Goal: Task Accomplishment & Management: Complete application form

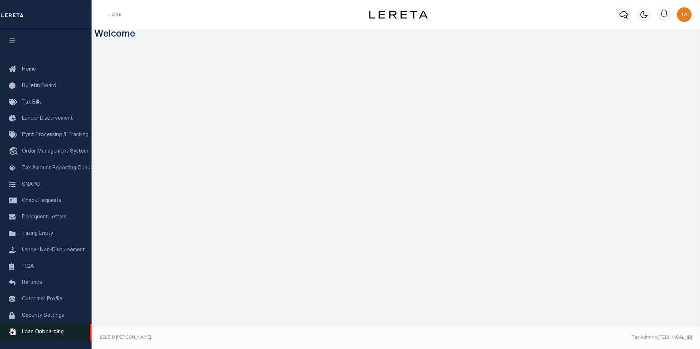
click at [58, 335] on span "Loan Onboarding" at bounding box center [43, 332] width 42 height 5
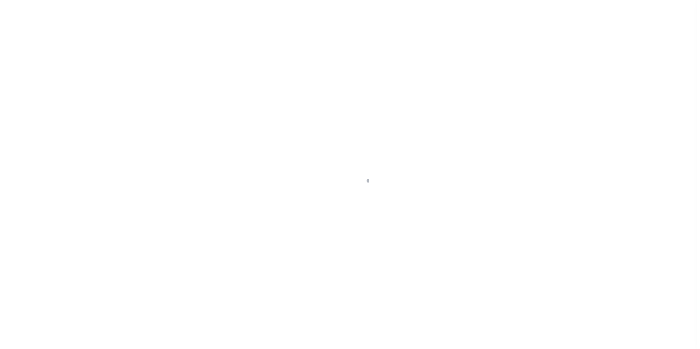
scroll to position [7, 0]
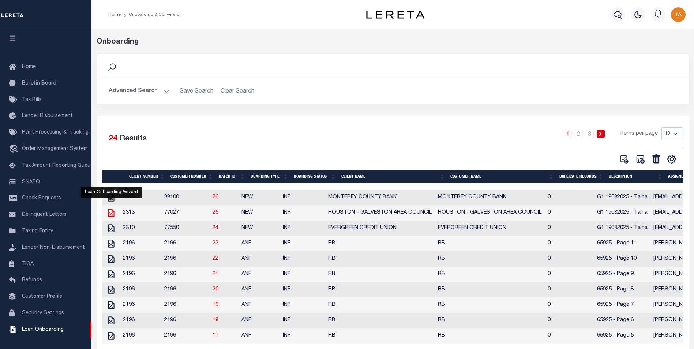
click at [112, 214] on icon "" at bounding box center [112, 213] width 10 height 10
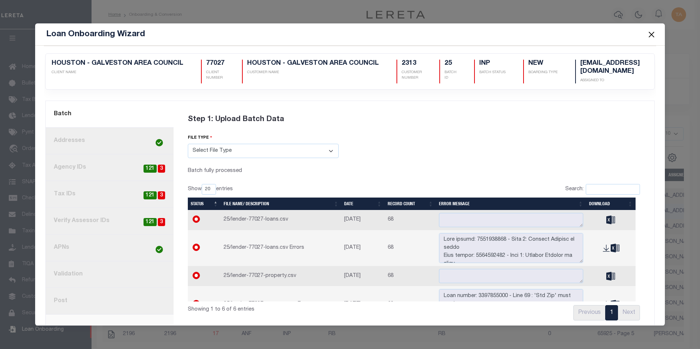
click at [83, 299] on link "8. Post" at bounding box center [110, 301] width 128 height 27
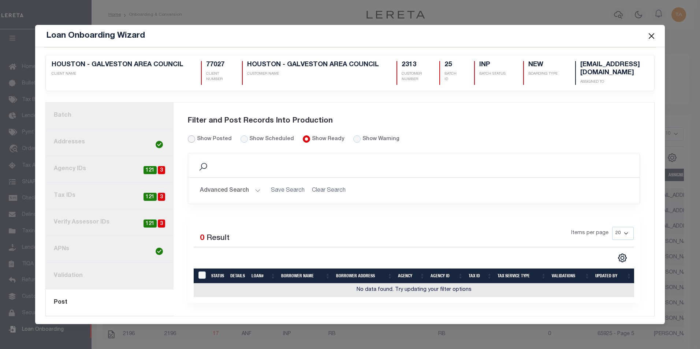
click at [191, 139] on input "Show Posted" at bounding box center [191, 138] width 7 height 7
radio input "true"
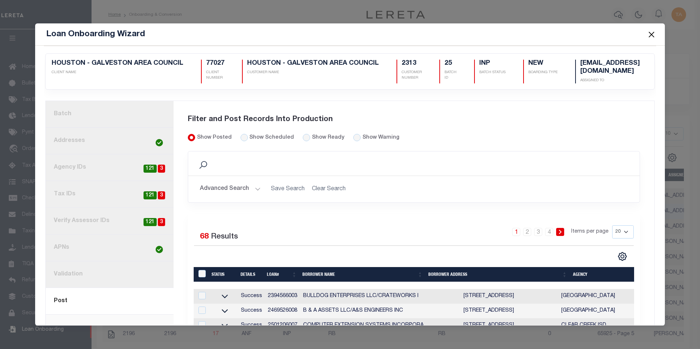
click at [205, 272] on div "LoanPrepID" at bounding box center [203, 274] width 12 height 8
click at [201, 272] on input "LoanPrepID" at bounding box center [201, 273] width 7 height 7
checkbox input "true"
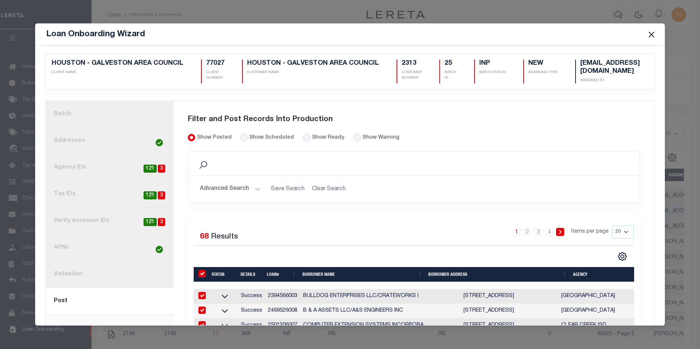
checkbox input "true"
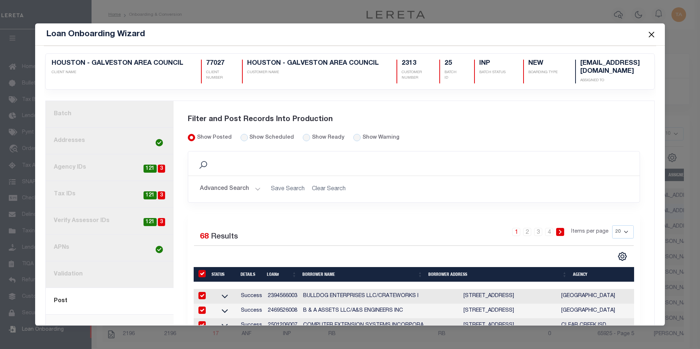
checkbox input "true"
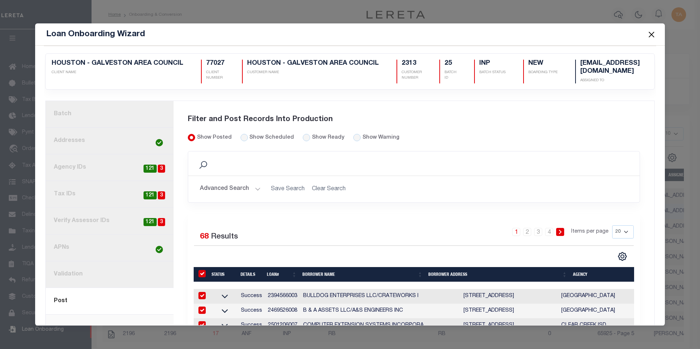
checkbox input "true"
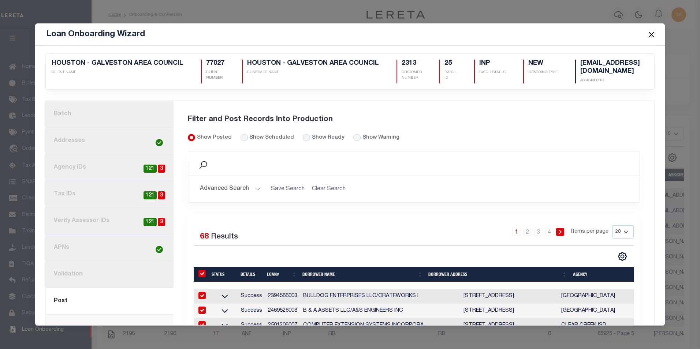
checkbox input "true"
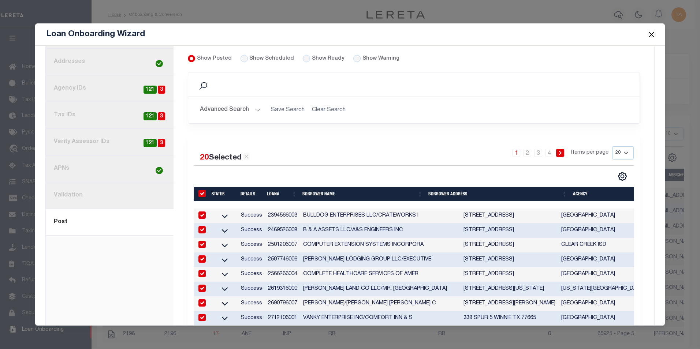
scroll to position [87, 0]
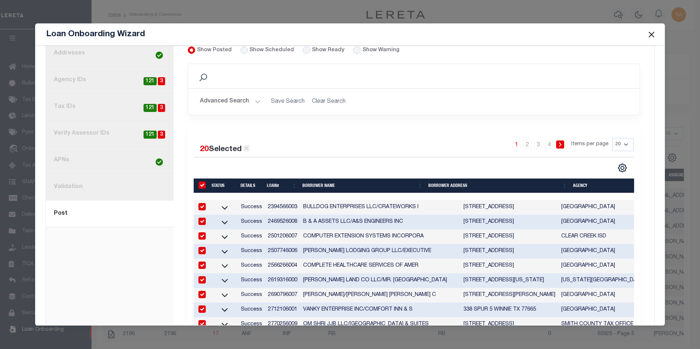
click at [247, 148] on icon at bounding box center [247, 148] width 4 height 4
checkbox input "false"
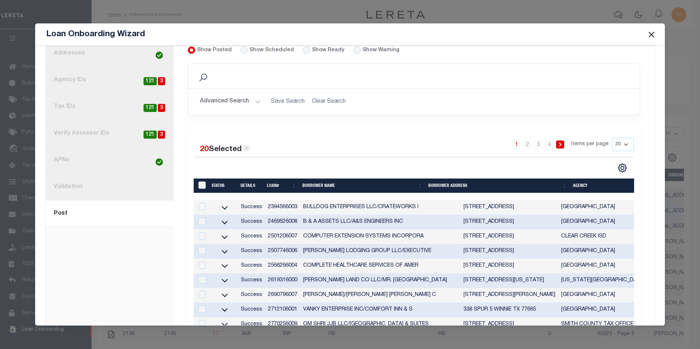
checkbox input "false"
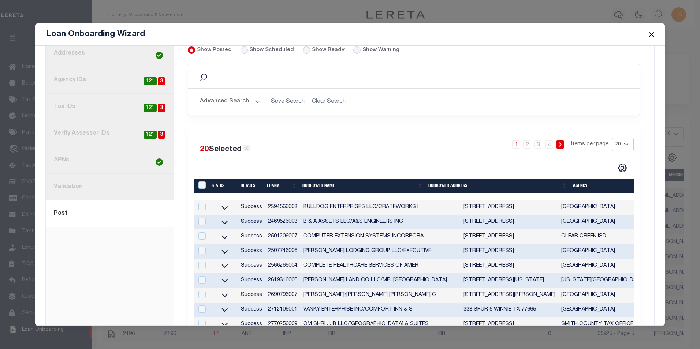
checkbox input "false"
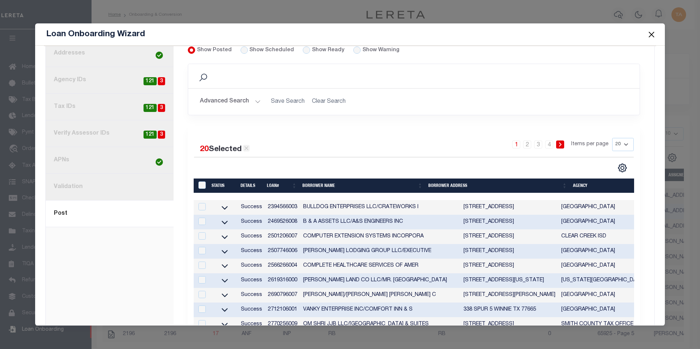
checkbox input "false"
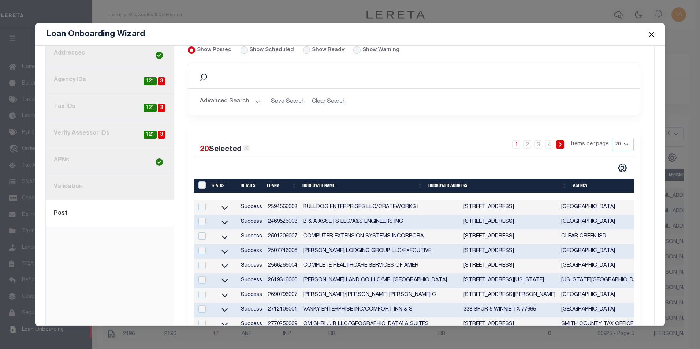
checkbox input "false"
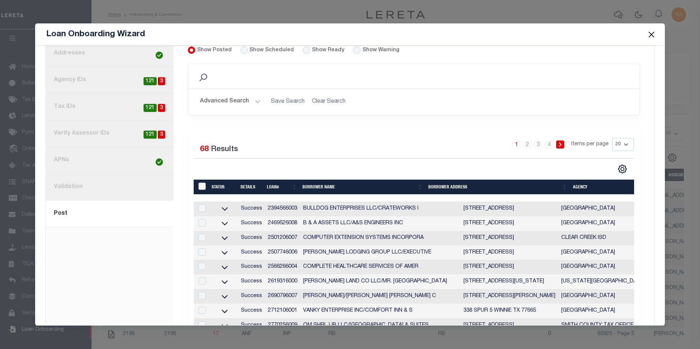
click at [201, 186] on input "LoanPrepID" at bounding box center [201, 186] width 7 height 7
checkbox input "true"
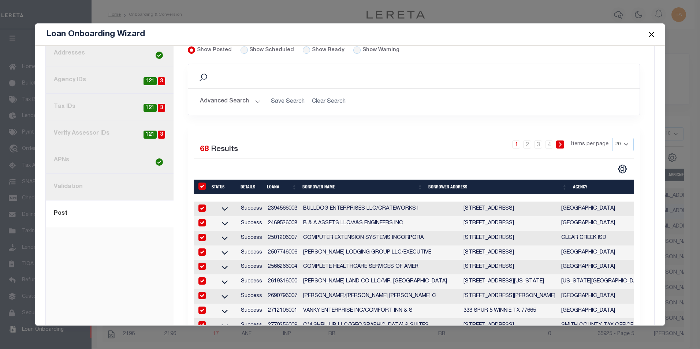
checkbox input "true"
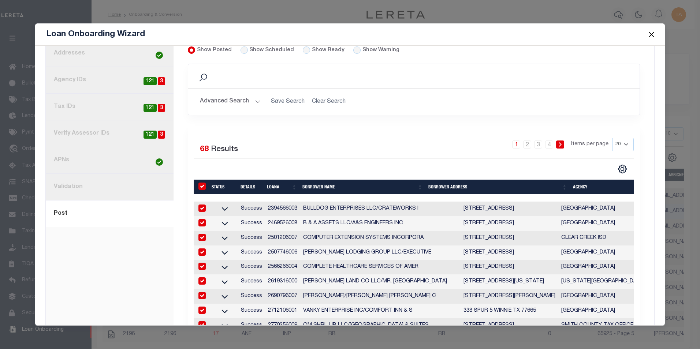
checkbox input "true"
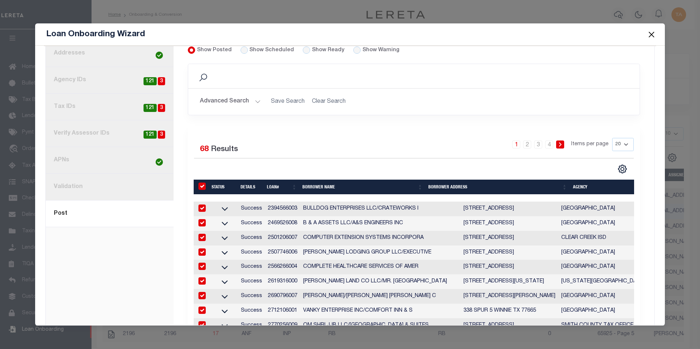
checkbox input "true"
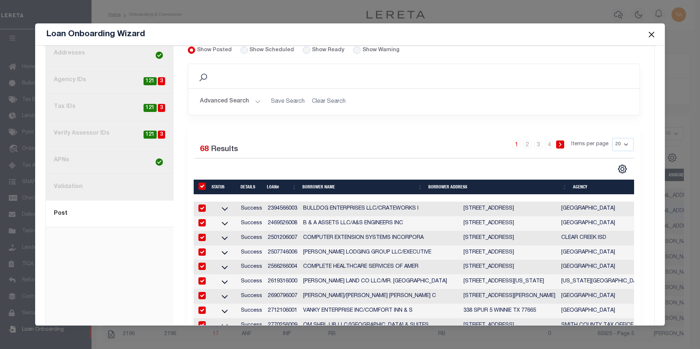
checkbox input "true"
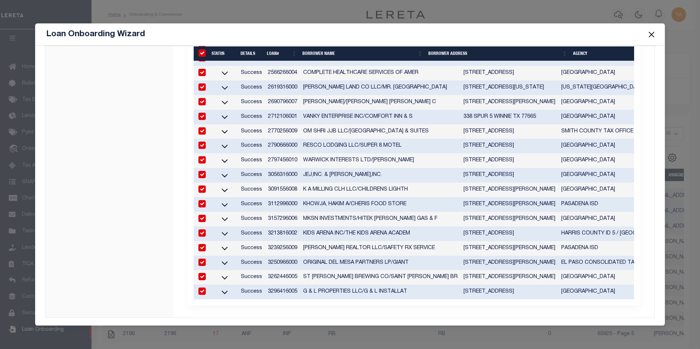
scroll to position [290, 0]
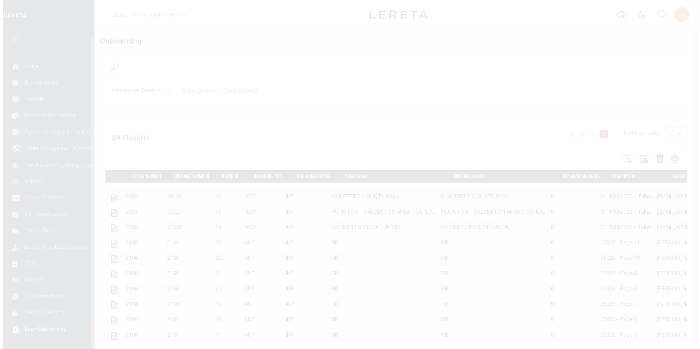
scroll to position [7, 0]
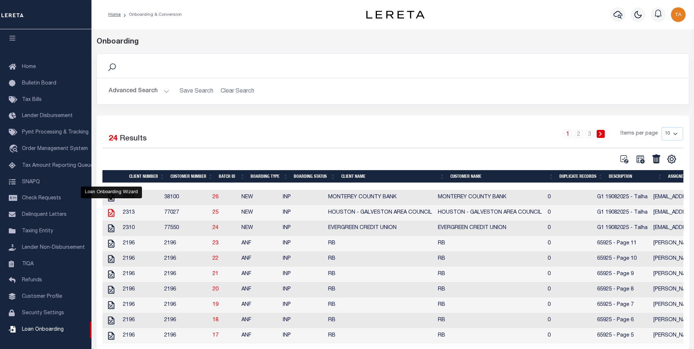
click at [112, 215] on icon "" at bounding box center [111, 213] width 6 height 8
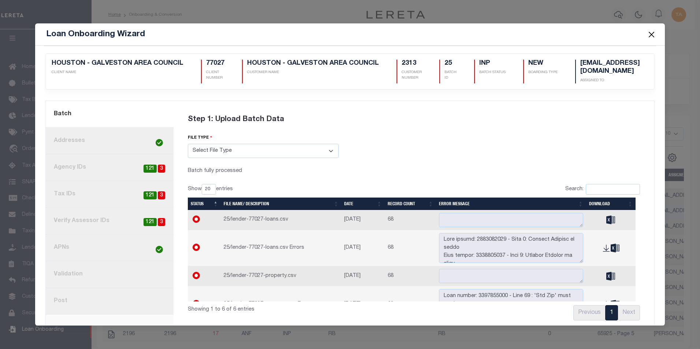
click at [74, 301] on link "8. Post" at bounding box center [110, 301] width 128 height 27
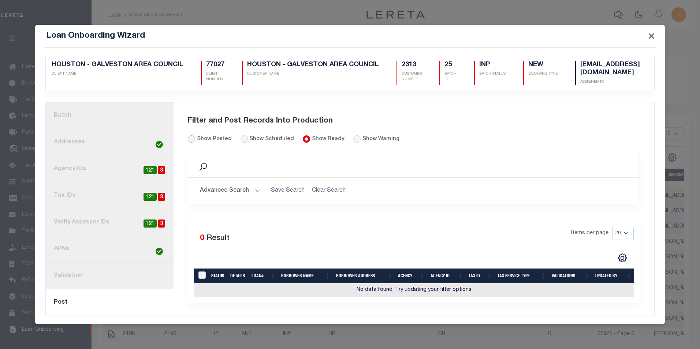
click at [189, 138] on input "Show Posted" at bounding box center [191, 138] width 7 height 7
radio input "true"
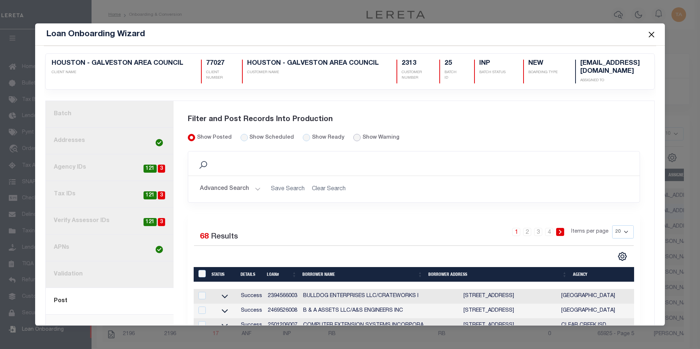
click at [353, 136] on input "radio" at bounding box center [356, 137] width 7 height 7
radio input "true"
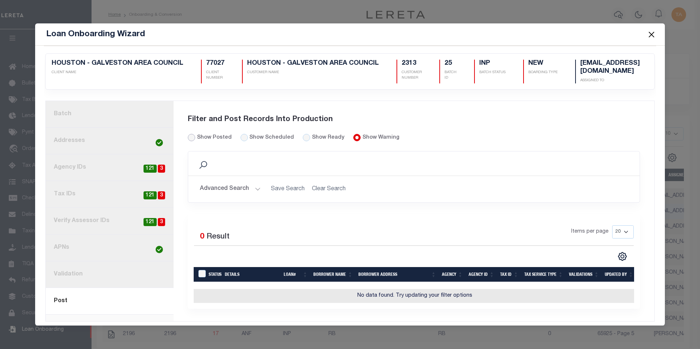
click at [191, 134] on input "Show Posted" at bounding box center [191, 137] width 7 height 7
radio input "true"
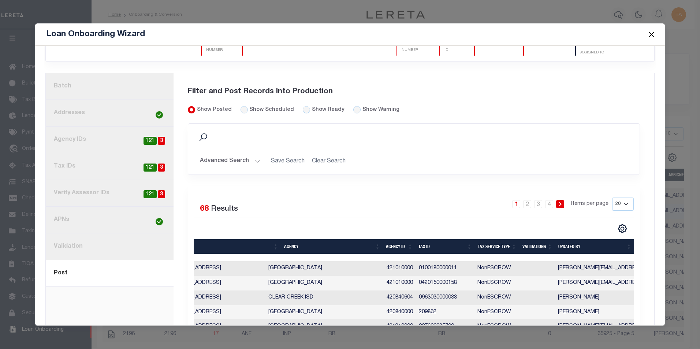
scroll to position [25, 0]
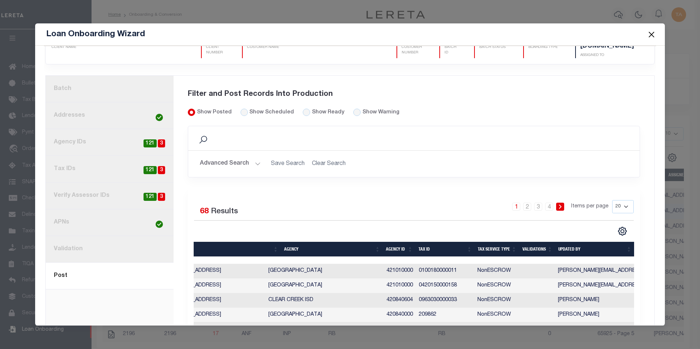
click at [651, 34] on button "Close" at bounding box center [651, 35] width 10 height 10
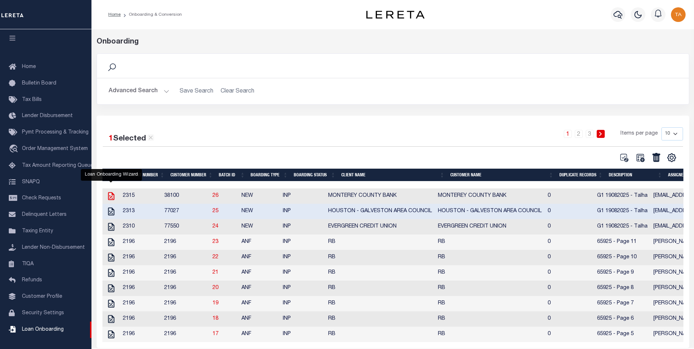
click at [110, 197] on icon "" at bounding box center [112, 196] width 10 height 10
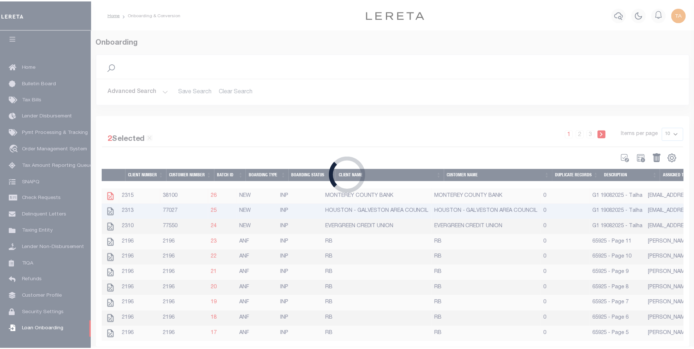
scroll to position [0, 0]
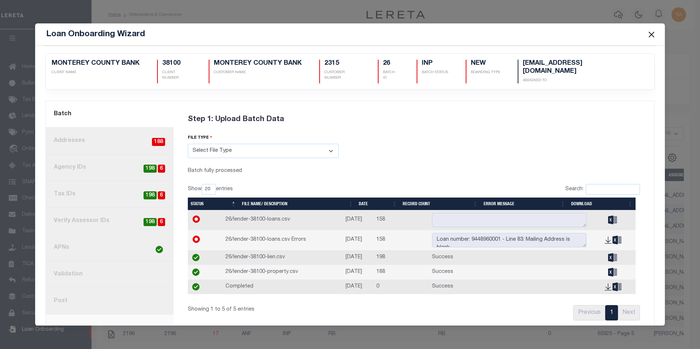
click at [78, 292] on link "8. Post" at bounding box center [110, 301] width 128 height 27
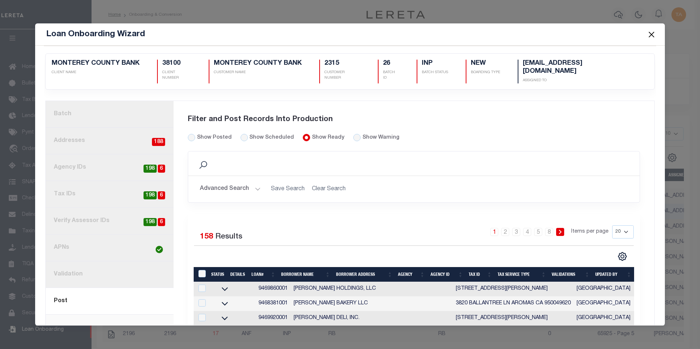
click at [64, 111] on link "1. Batch" at bounding box center [110, 114] width 128 height 27
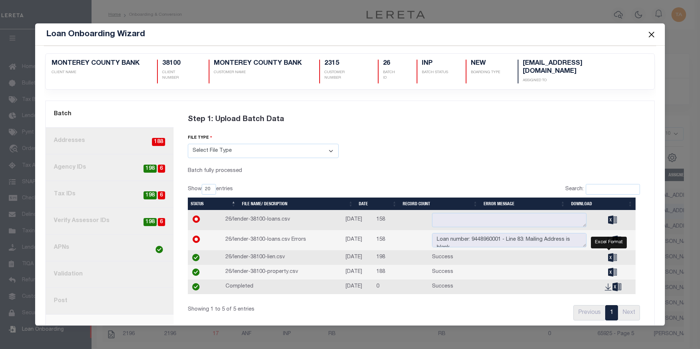
click at [608, 268] on icon "" at bounding box center [612, 272] width 9 height 8
click at [622, 134] on div "Step 1: Upload Batch Data file type Select File Type Lereta Lereta Conversion Z…" at bounding box center [414, 214] width 470 height 219
click at [649, 34] on button "Close" at bounding box center [651, 35] width 10 height 10
